Goal: Information Seeking & Learning: Check status

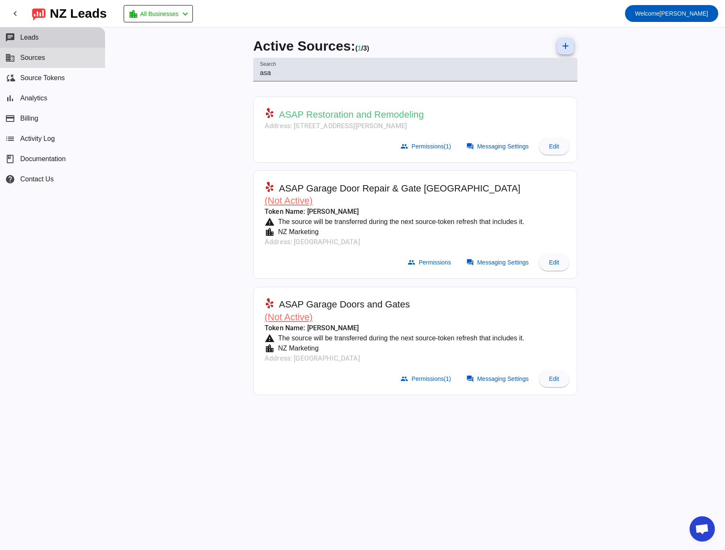
click at [30, 36] on span "Leads" at bounding box center [29, 38] width 19 height 8
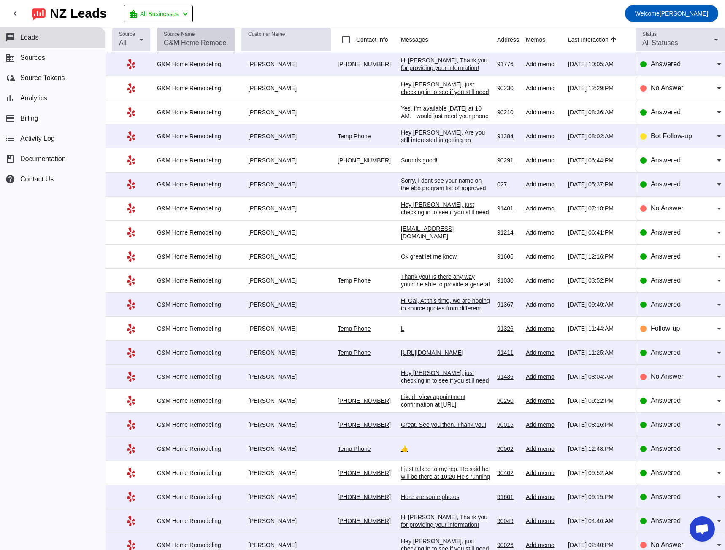
click at [192, 35] on mat-label "Source Name" at bounding box center [179, 34] width 31 height 5
click at [192, 38] on input "Source Name" at bounding box center [196, 43] width 64 height 10
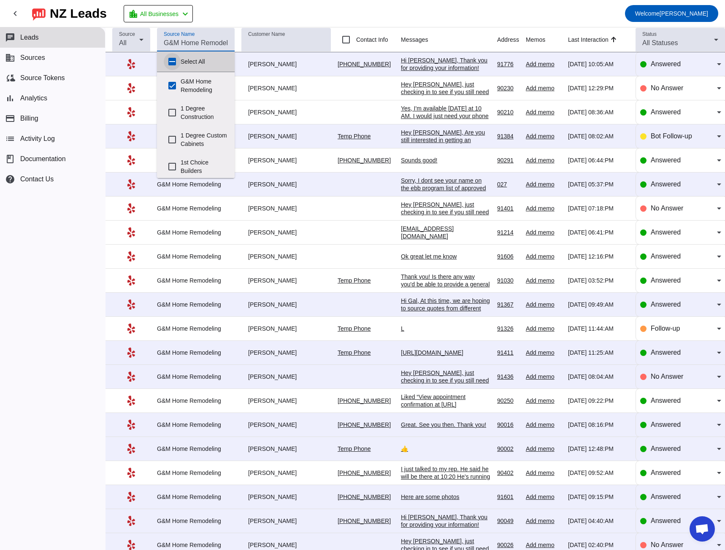
click at [172, 59] on input "Select All" at bounding box center [172, 61] width 17 height 17
checkbox input "true"
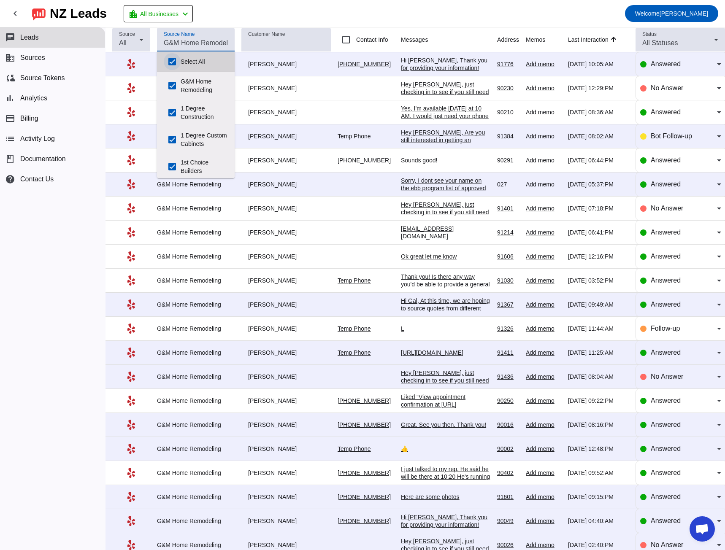
checkbox input "true"
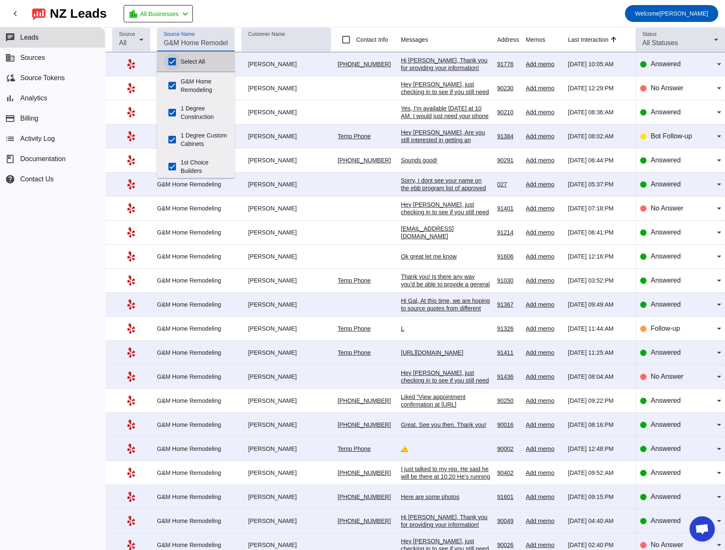
checkbox input "true"
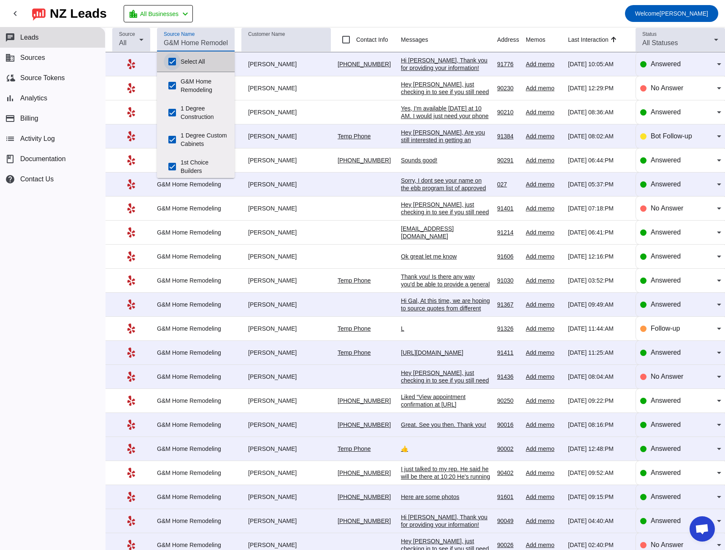
checkbox input "true"
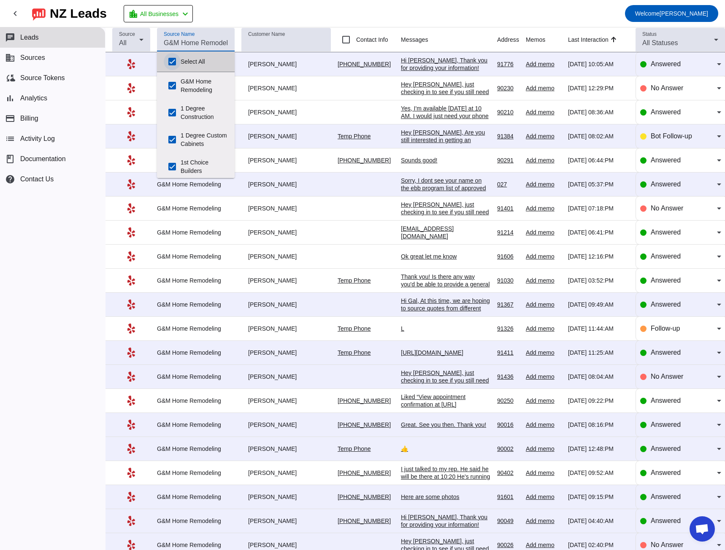
checkbox input "true"
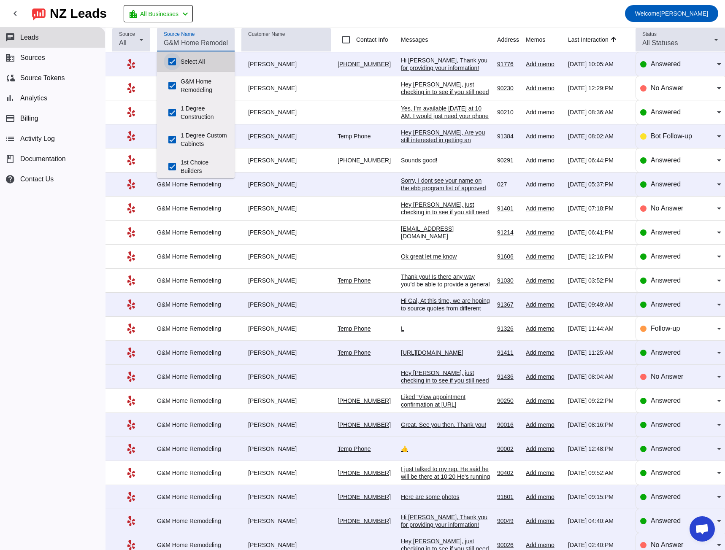
checkbox input "true"
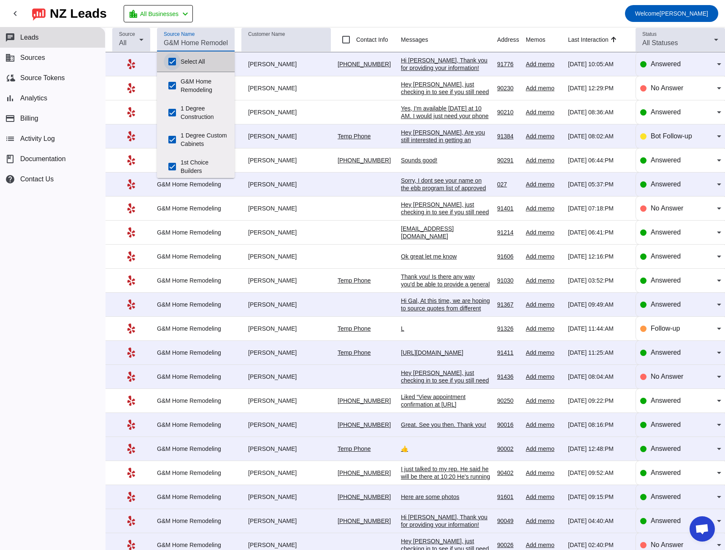
checkbox input "true"
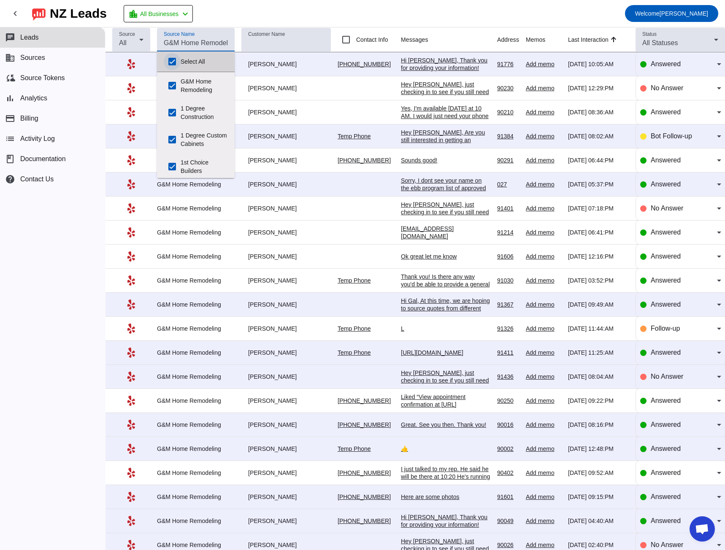
checkbox input "true"
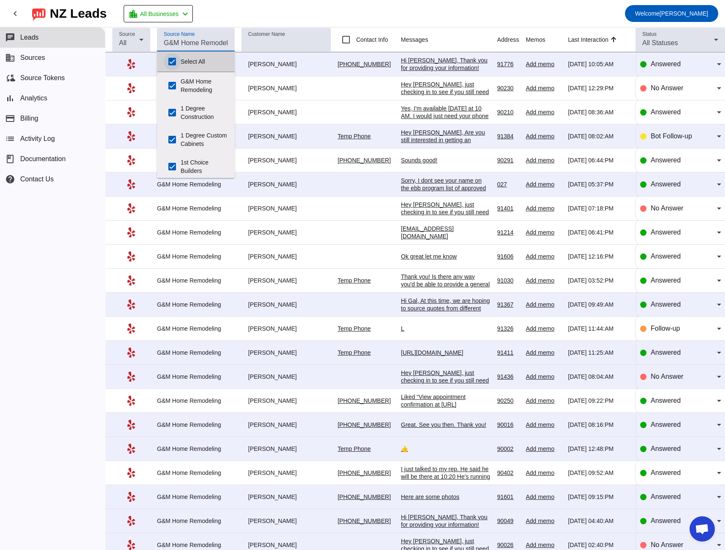
checkbox input "true"
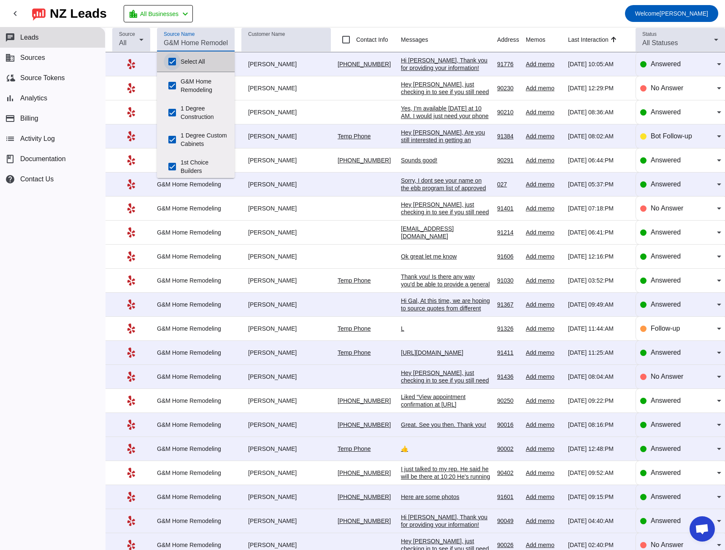
checkbox input "true"
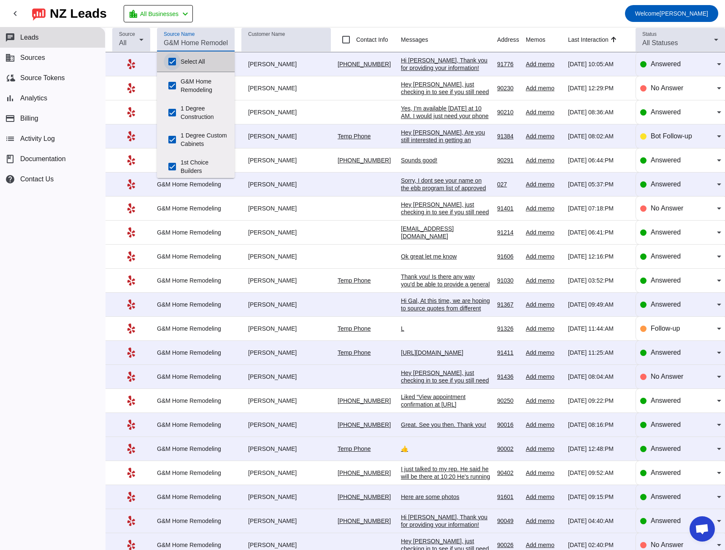
checkbox input "true"
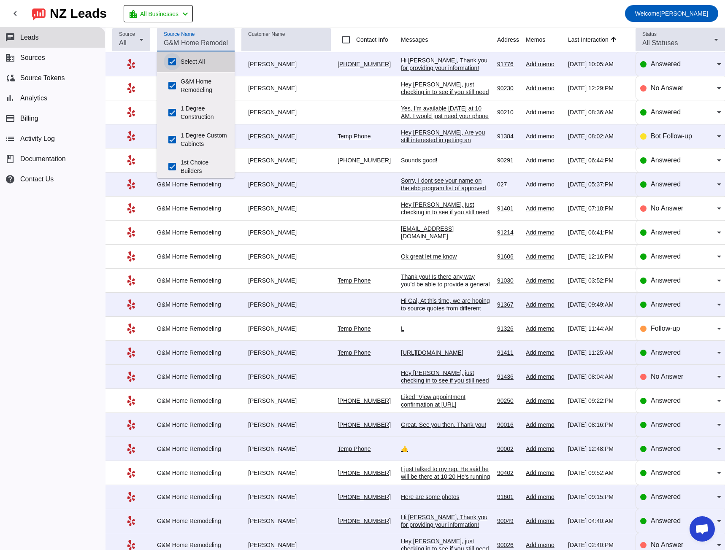
checkbox input "true"
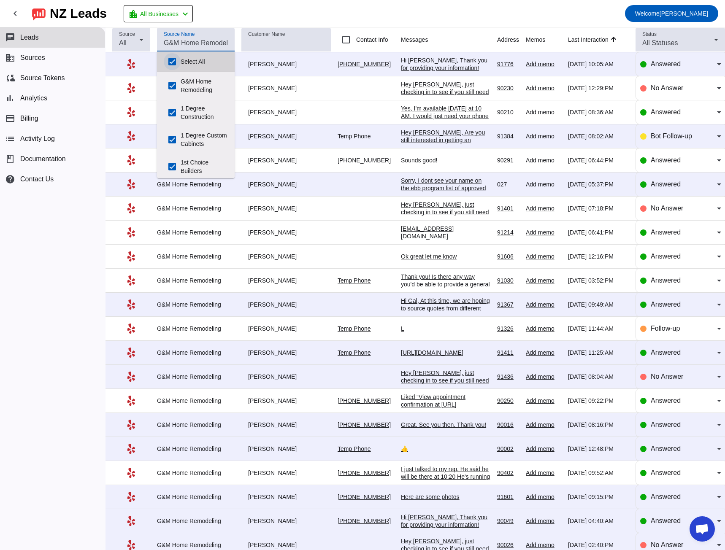
checkbox input "true"
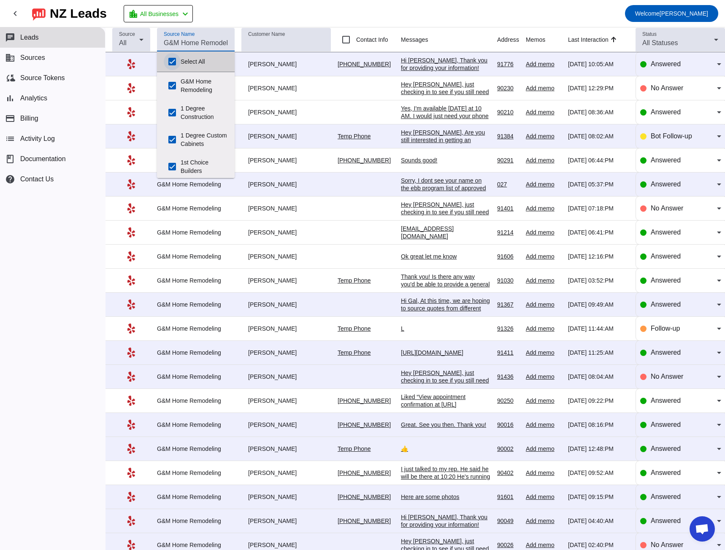
checkbox input "true"
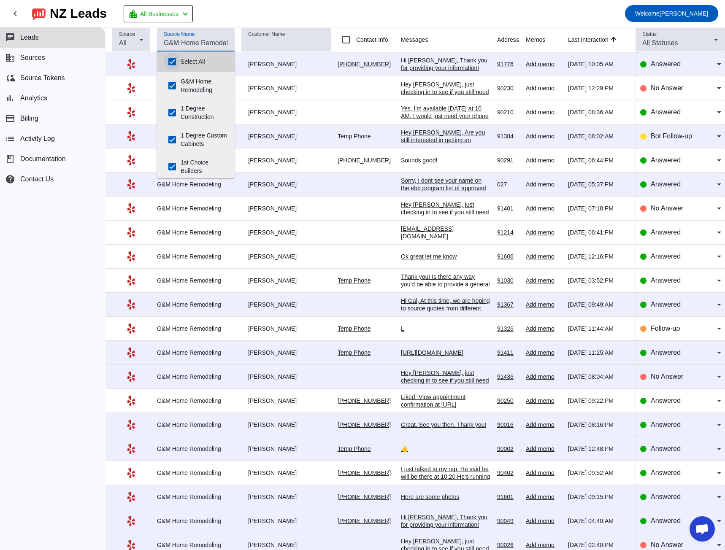
checkbox input "true"
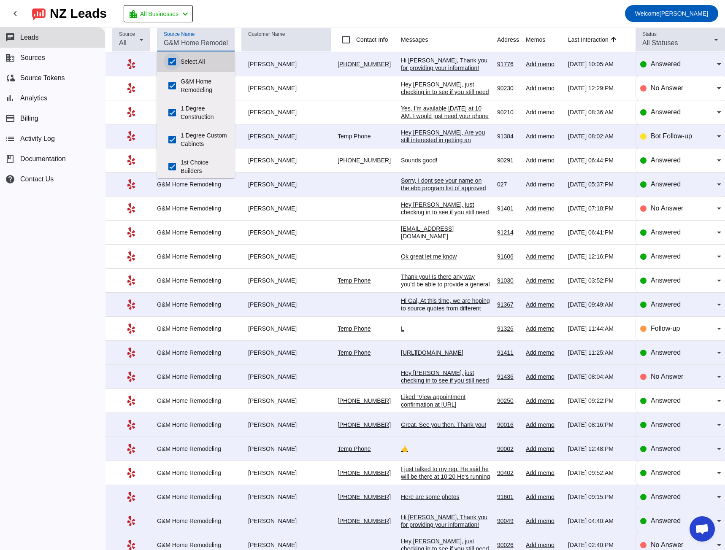
checkbox input "true"
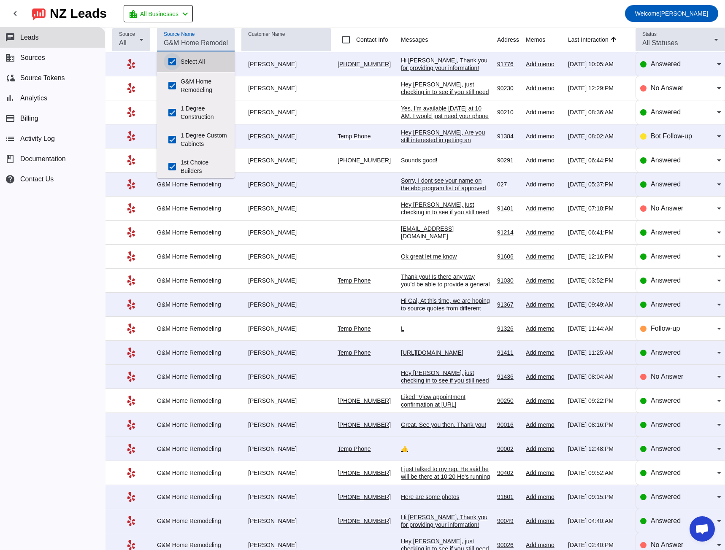
checkbox input "true"
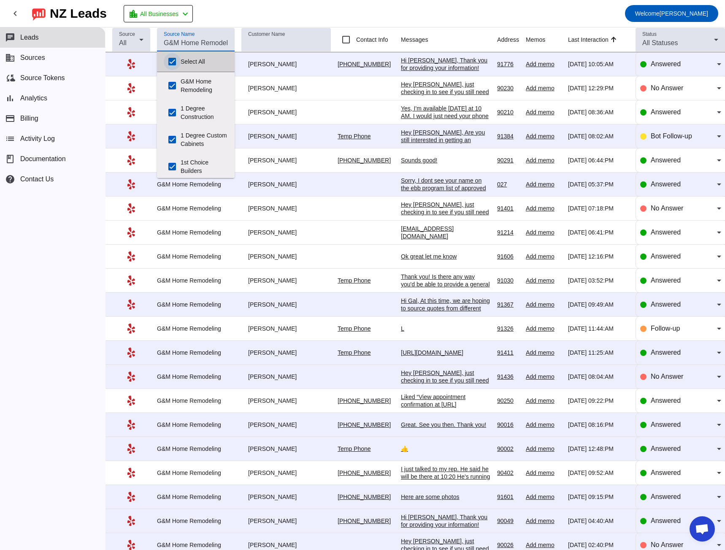
checkbox input "true"
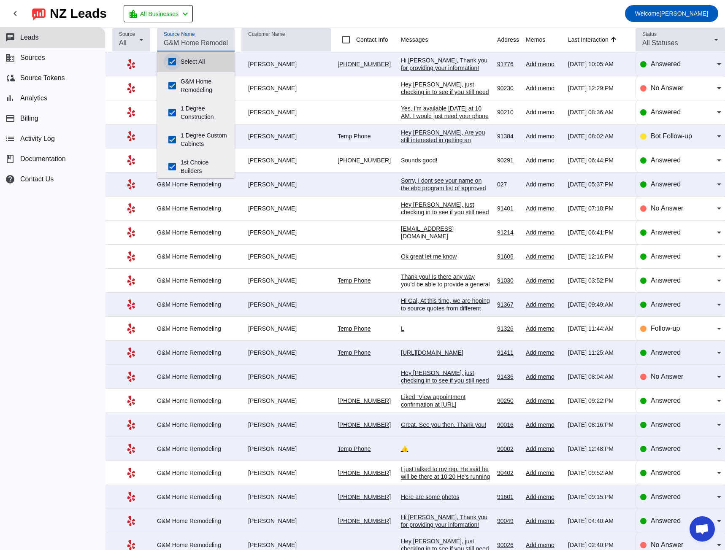
checkbox input "true"
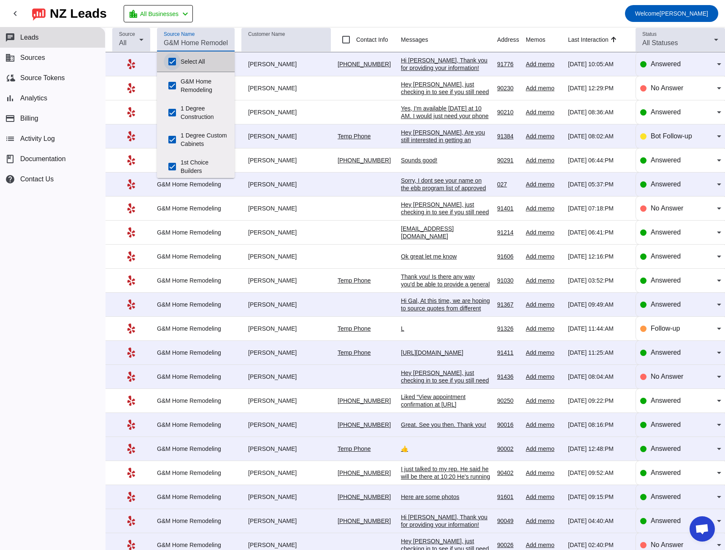
checkbox input "true"
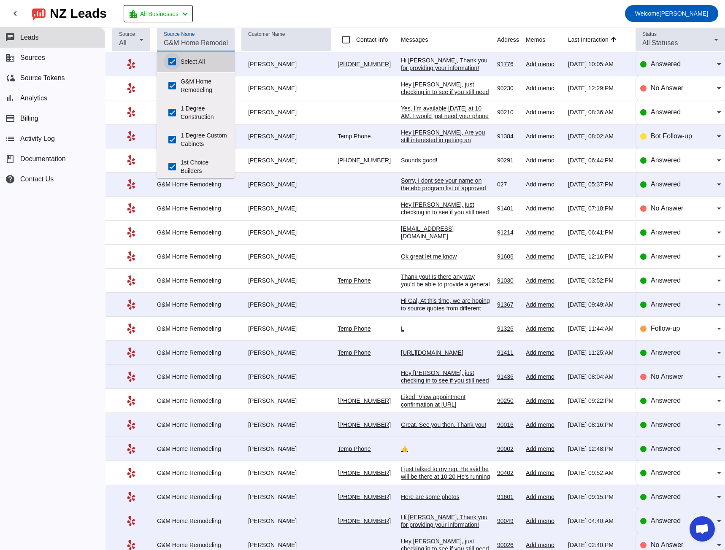
checkbox input "true"
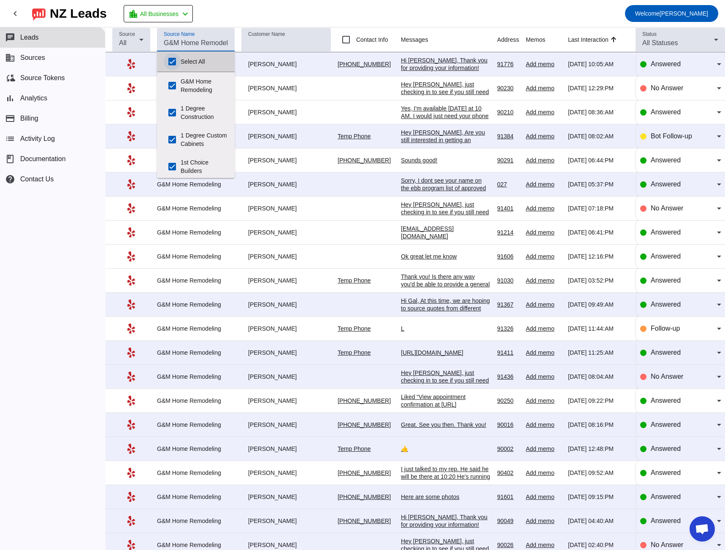
checkbox input "true"
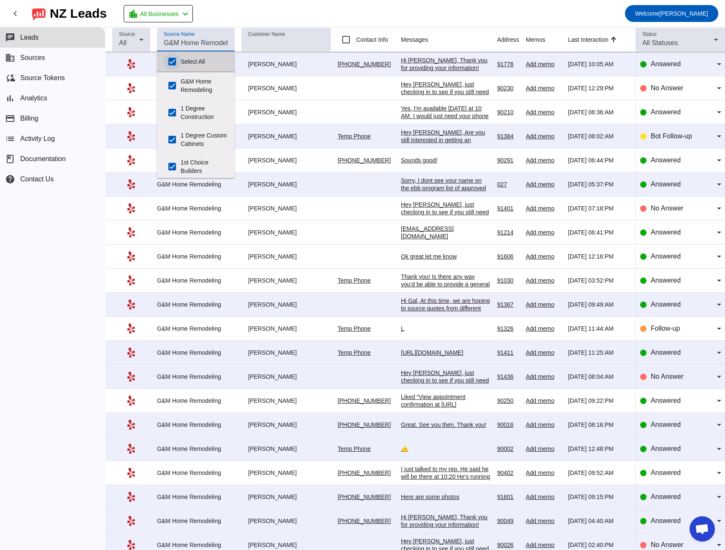
checkbox input "true"
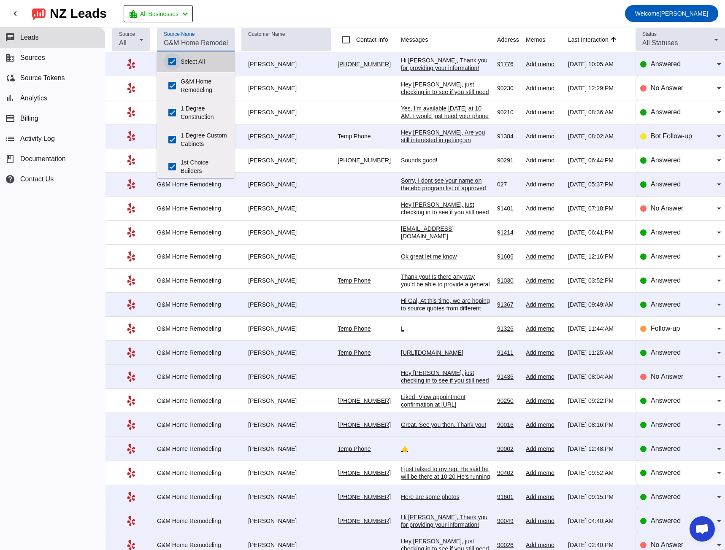
checkbox input "true"
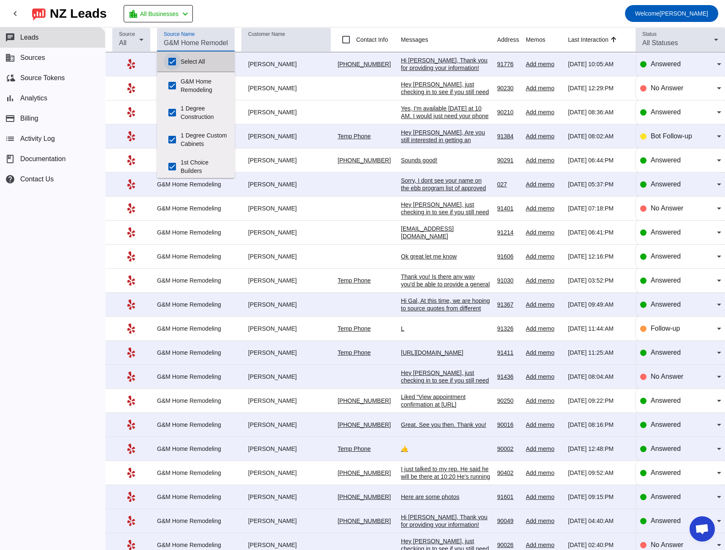
checkbox input "true"
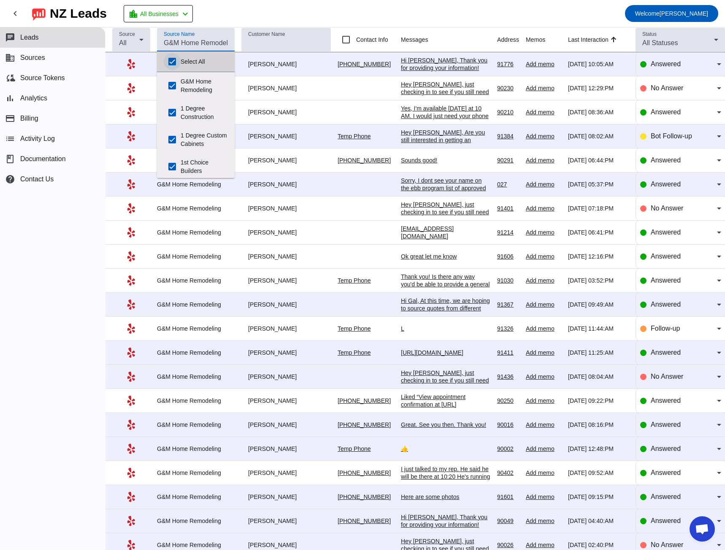
checkbox input "true"
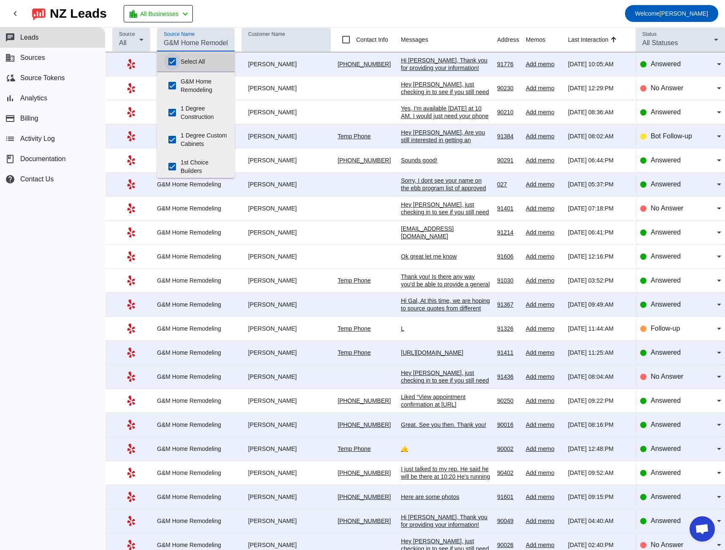
checkbox input "true"
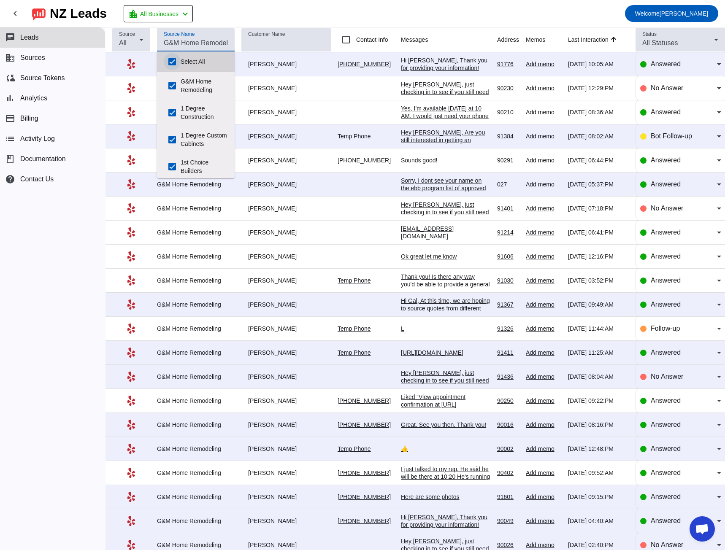
checkbox input "true"
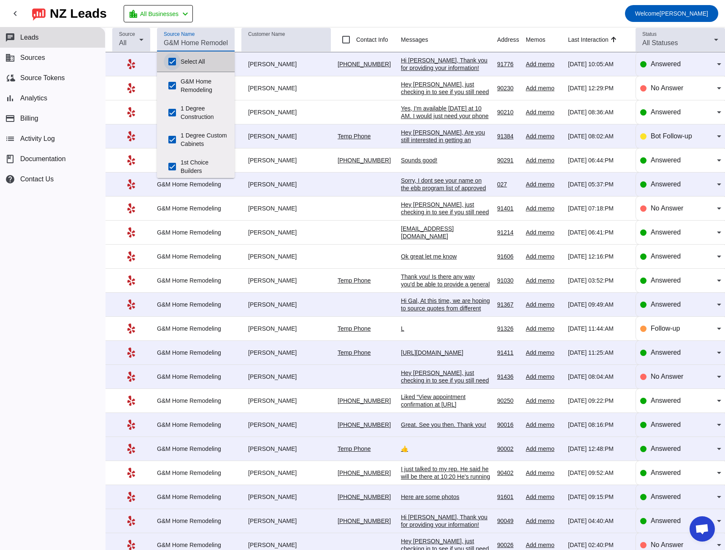
checkbox input "true"
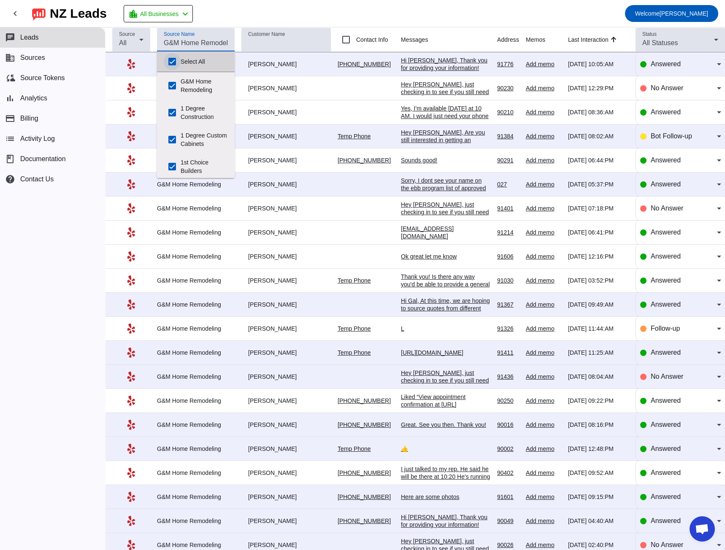
checkbox input "true"
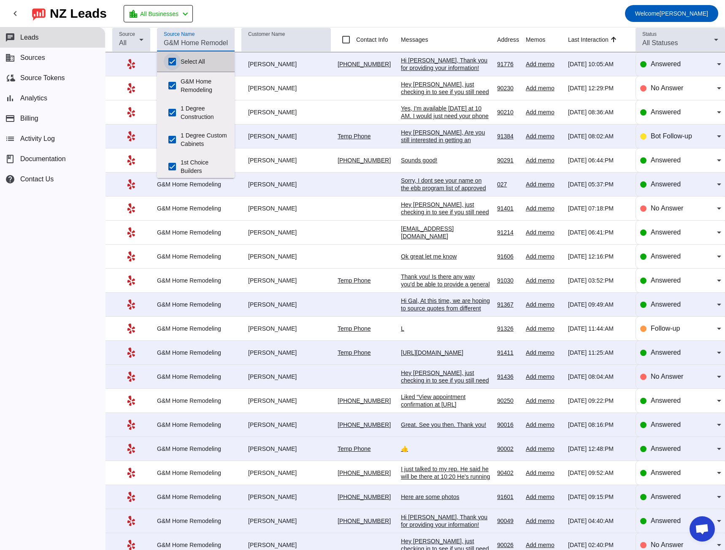
checkbox input "true"
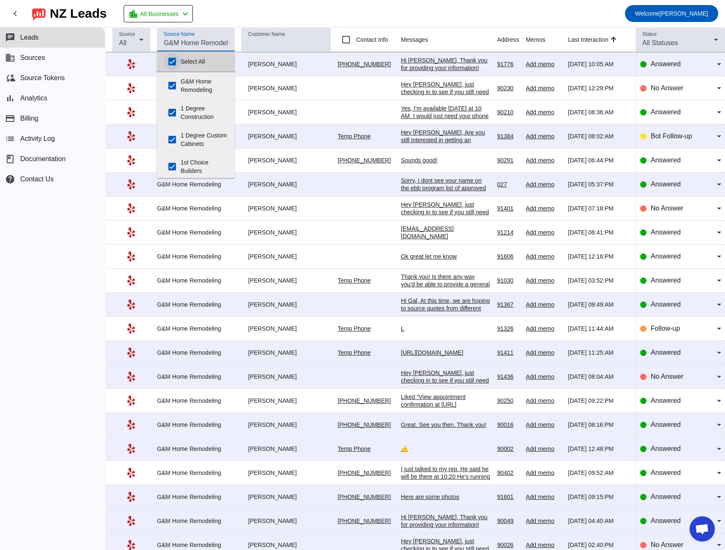
checkbox input "true"
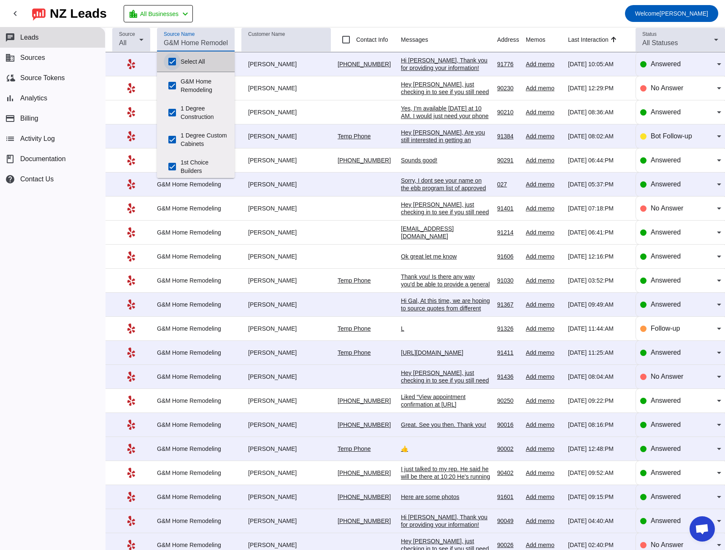
checkbox input "true"
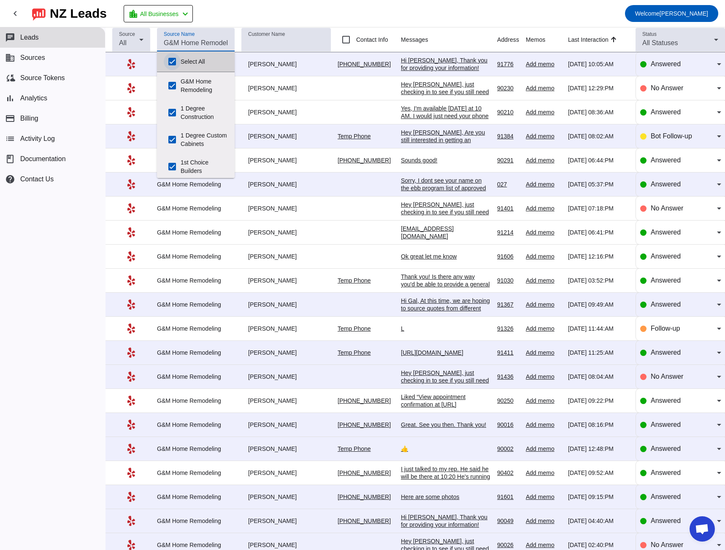
checkbox input "true"
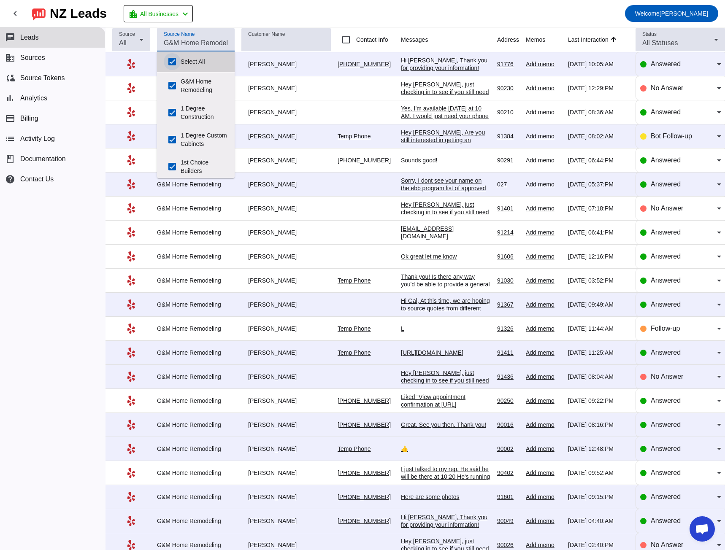
checkbox input "true"
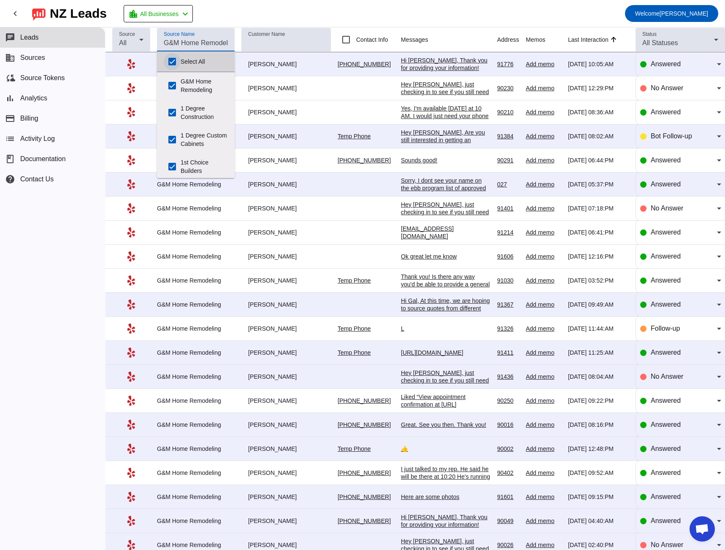
checkbox input "true"
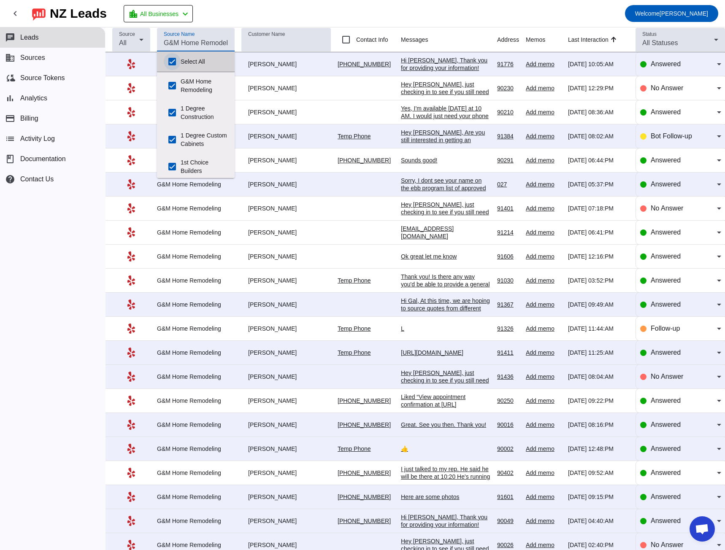
checkbox input "true"
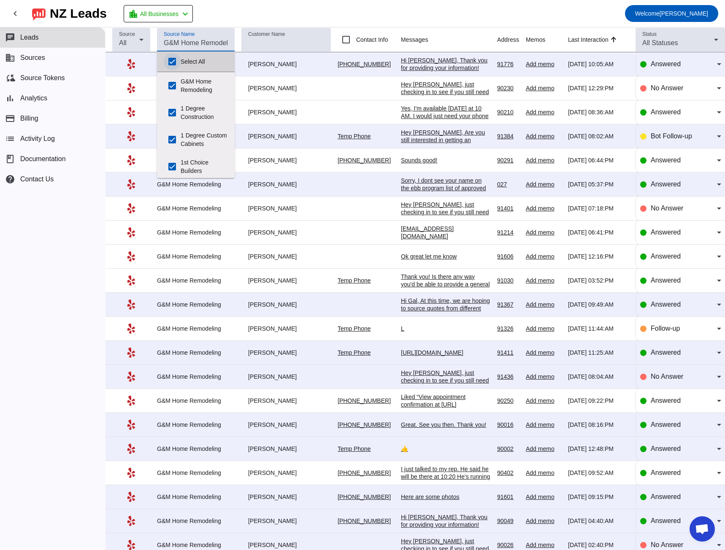
checkbox input "true"
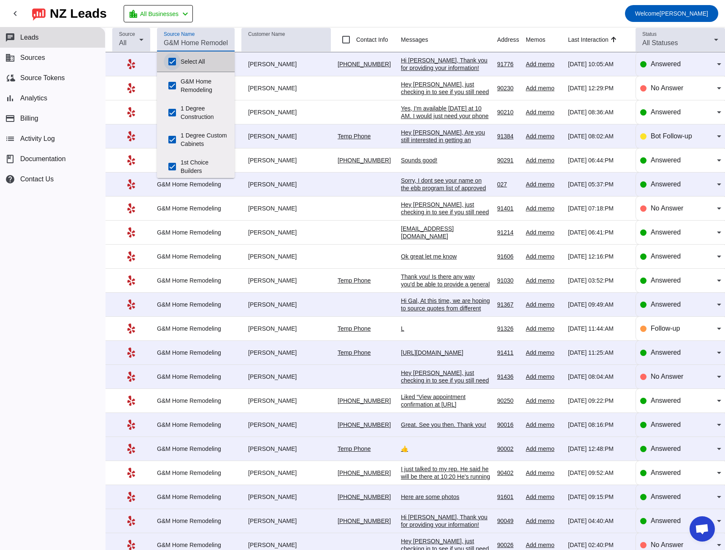
checkbox input "true"
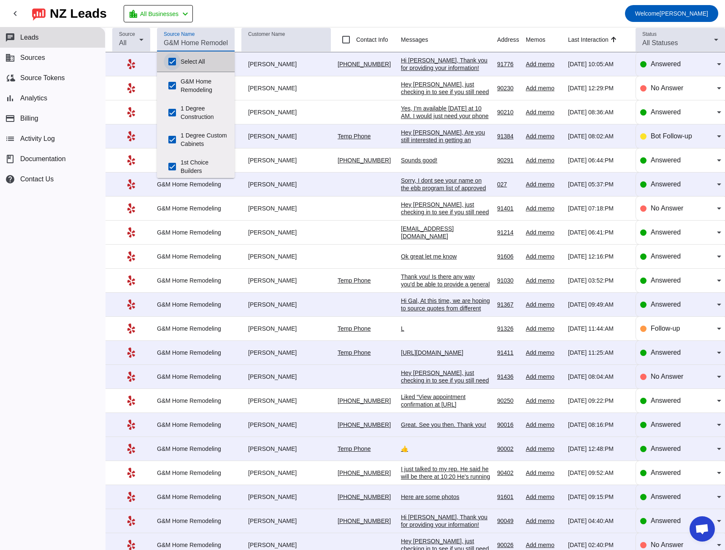
checkbox input "true"
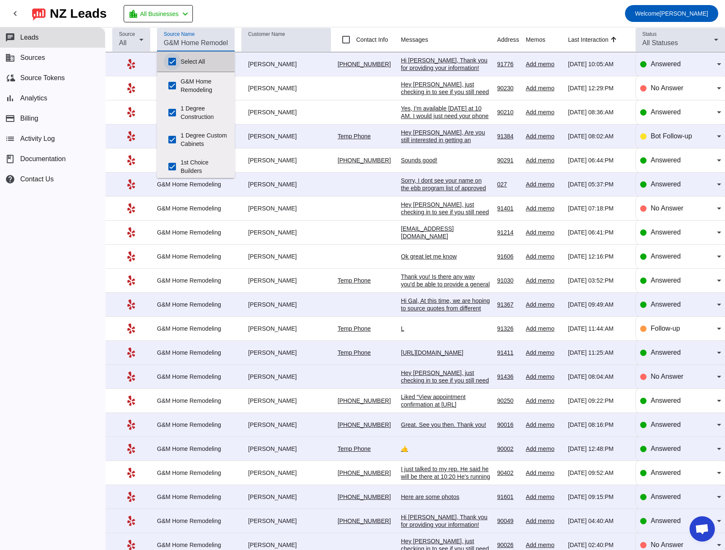
checkbox input "true"
click at [172, 59] on input "Select All" at bounding box center [172, 61] width 17 height 17
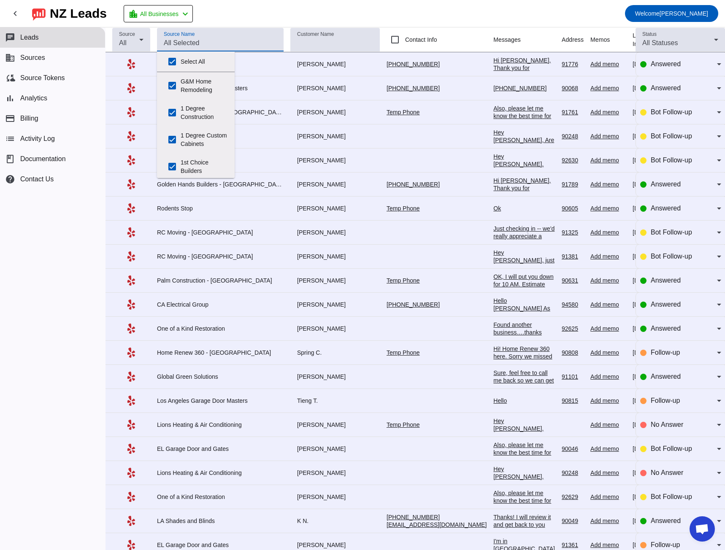
click at [328, 4] on mat-toolbar-row "chevron_left [GEOGRAPHIC_DATA] Leads location_city All Businesses chevron_left …" at bounding box center [362, 13] width 725 height 27
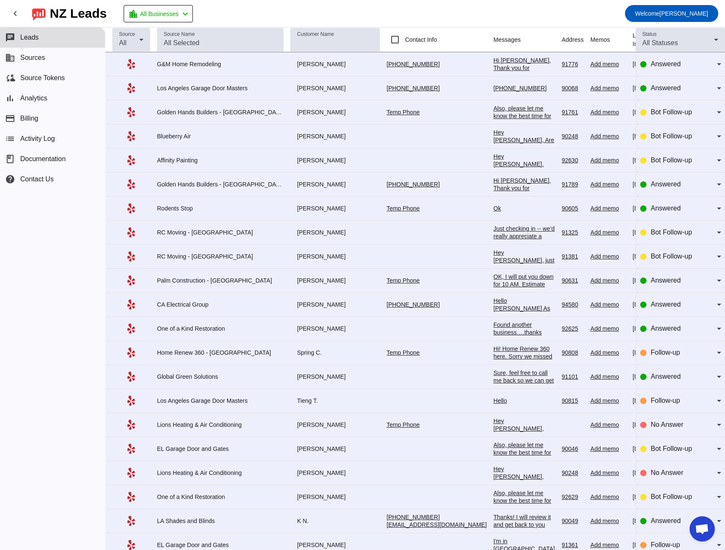
click at [493, 60] on div "Hi [PERSON_NAME], Thank you for providing your information! We'll get back to y…" at bounding box center [524, 80] width 62 height 46
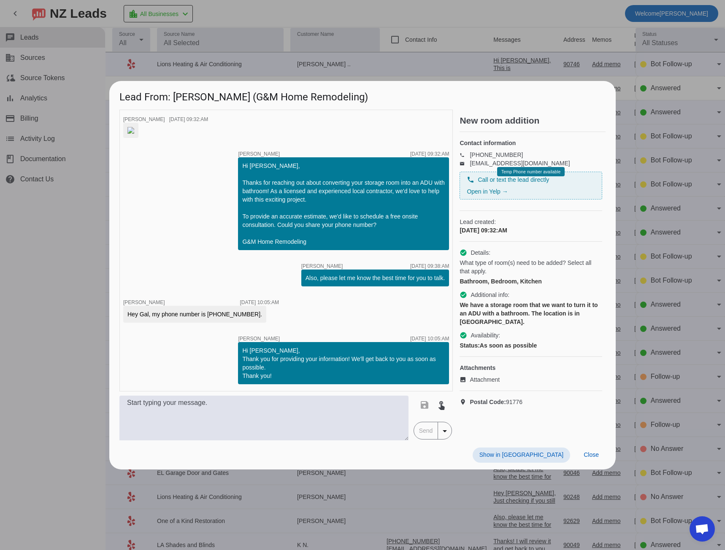
click at [64, 263] on div at bounding box center [362, 275] width 725 height 550
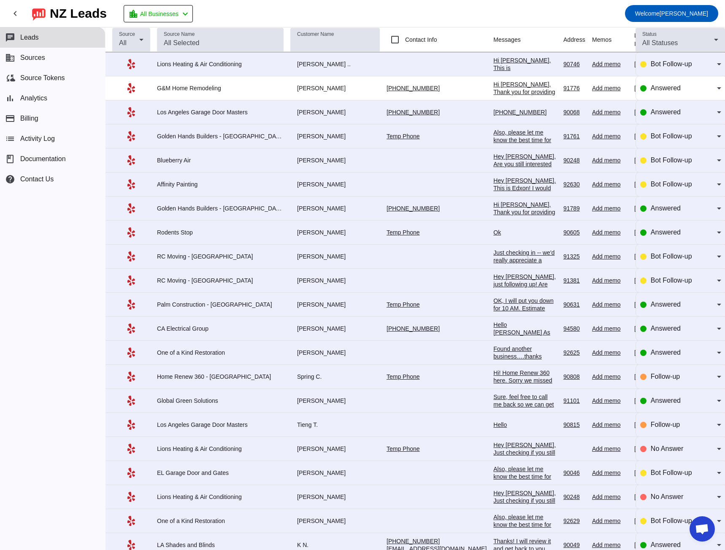
click at [493, 67] on div "Hi [PERSON_NAME], This is [PERSON_NAME], Thank you for reaching out to [GEOGRAP…" at bounding box center [524, 148] width 63 height 182
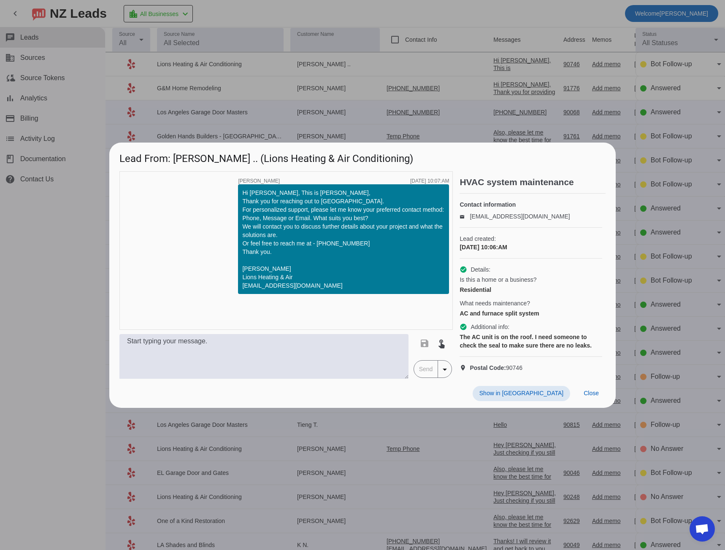
click at [87, 256] on div at bounding box center [362, 275] width 725 height 550
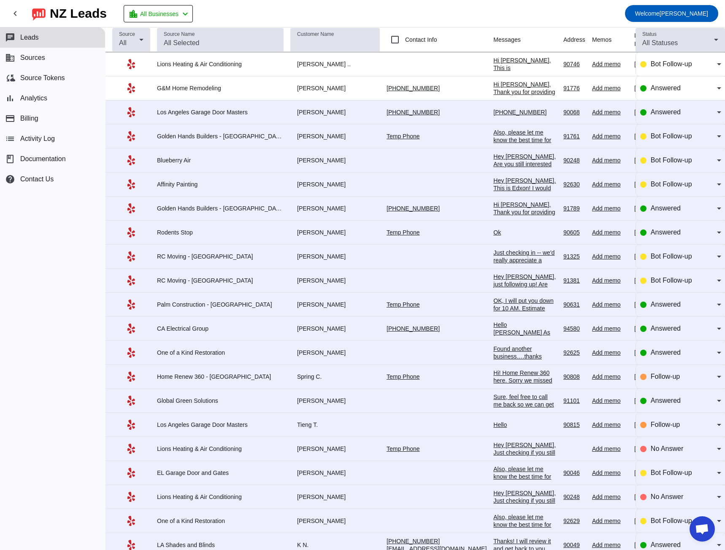
click at [493, 131] on div "Also, please let me know the best time for you to talk.​" at bounding box center [524, 140] width 63 height 23
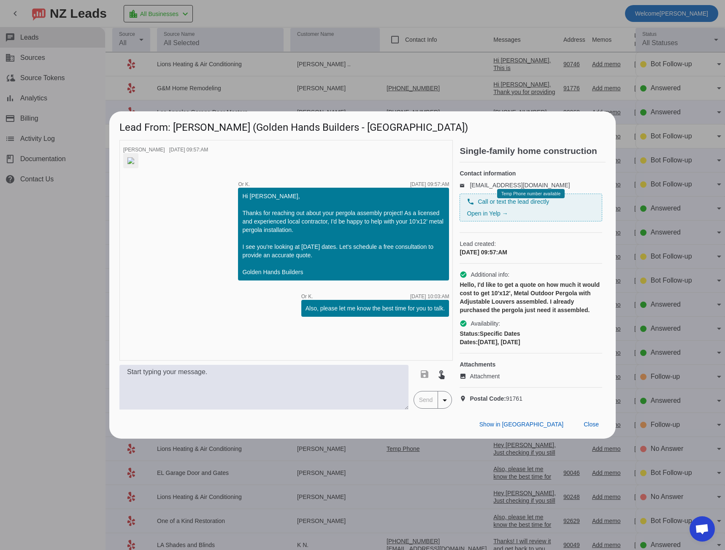
click at [47, 242] on div at bounding box center [362, 275] width 725 height 550
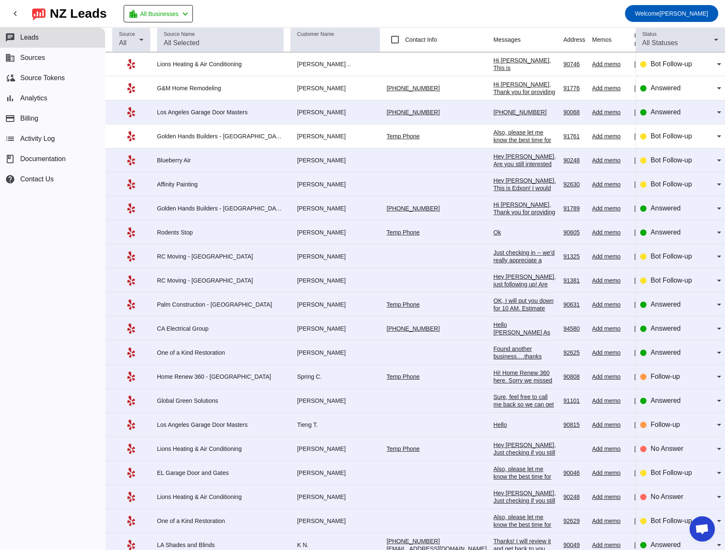
click at [493, 208] on div "Hi [PERSON_NAME], Thank you for providing your information! We'll get back to y…" at bounding box center [524, 220] width 63 height 38
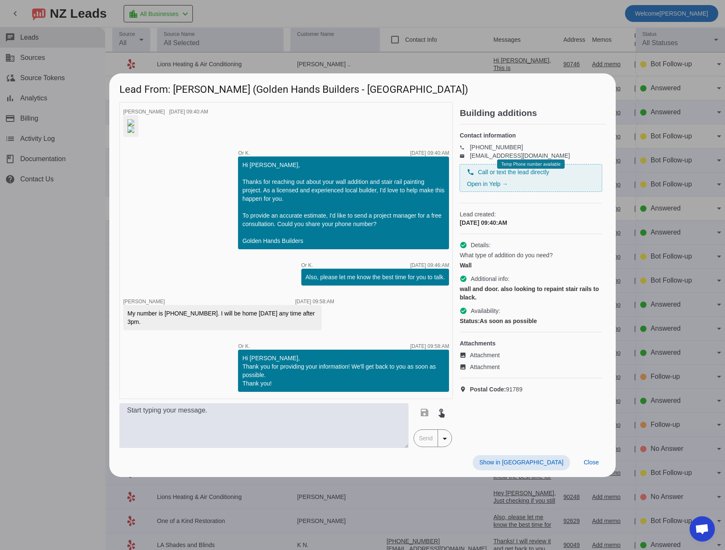
click at [73, 272] on div at bounding box center [362, 275] width 725 height 550
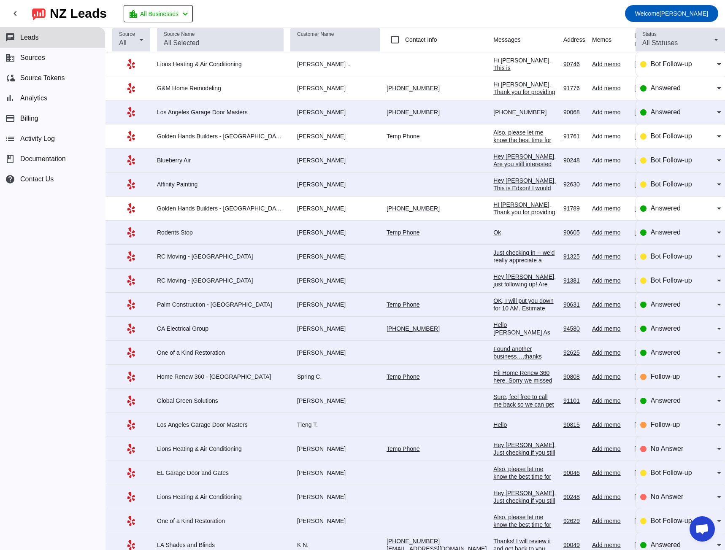
click at [493, 256] on div "Just checking in -- we'd really appreciate a quick phone call to make sure ever…" at bounding box center [524, 298] width 63 height 99
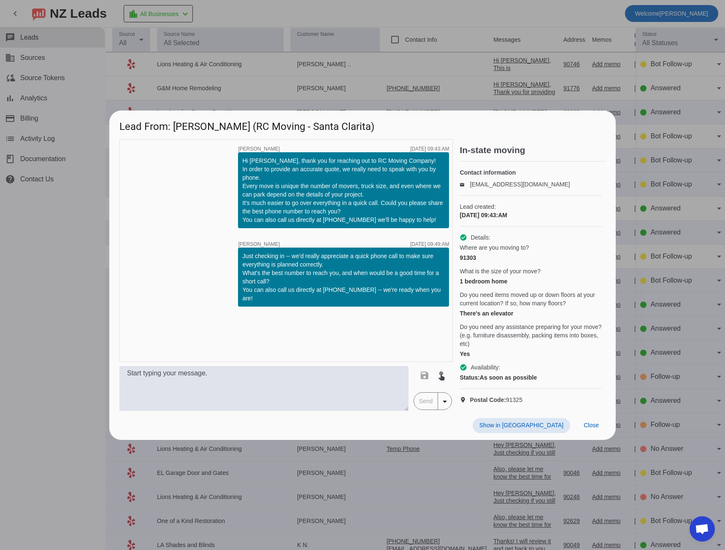
click at [67, 248] on div at bounding box center [362, 275] width 725 height 550
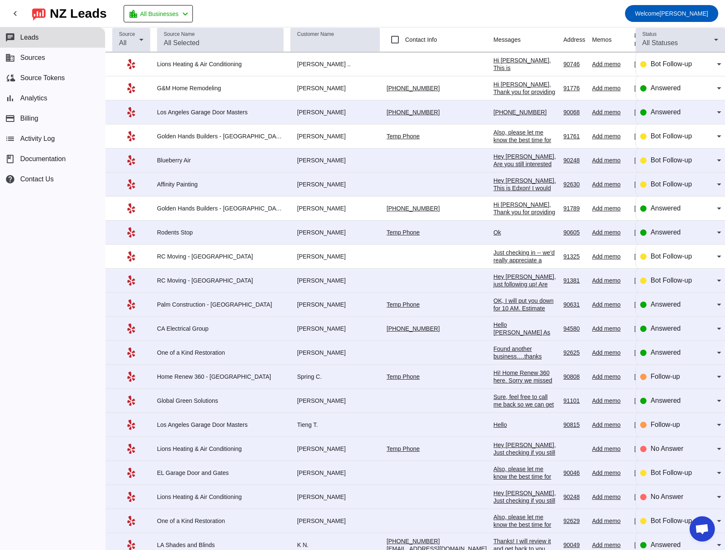
click at [493, 302] on div "OK, I will put you down for 10 AM. Estimate takes 40 minutes." at bounding box center [524, 308] width 63 height 23
